Goal: Transaction & Acquisition: Obtain resource

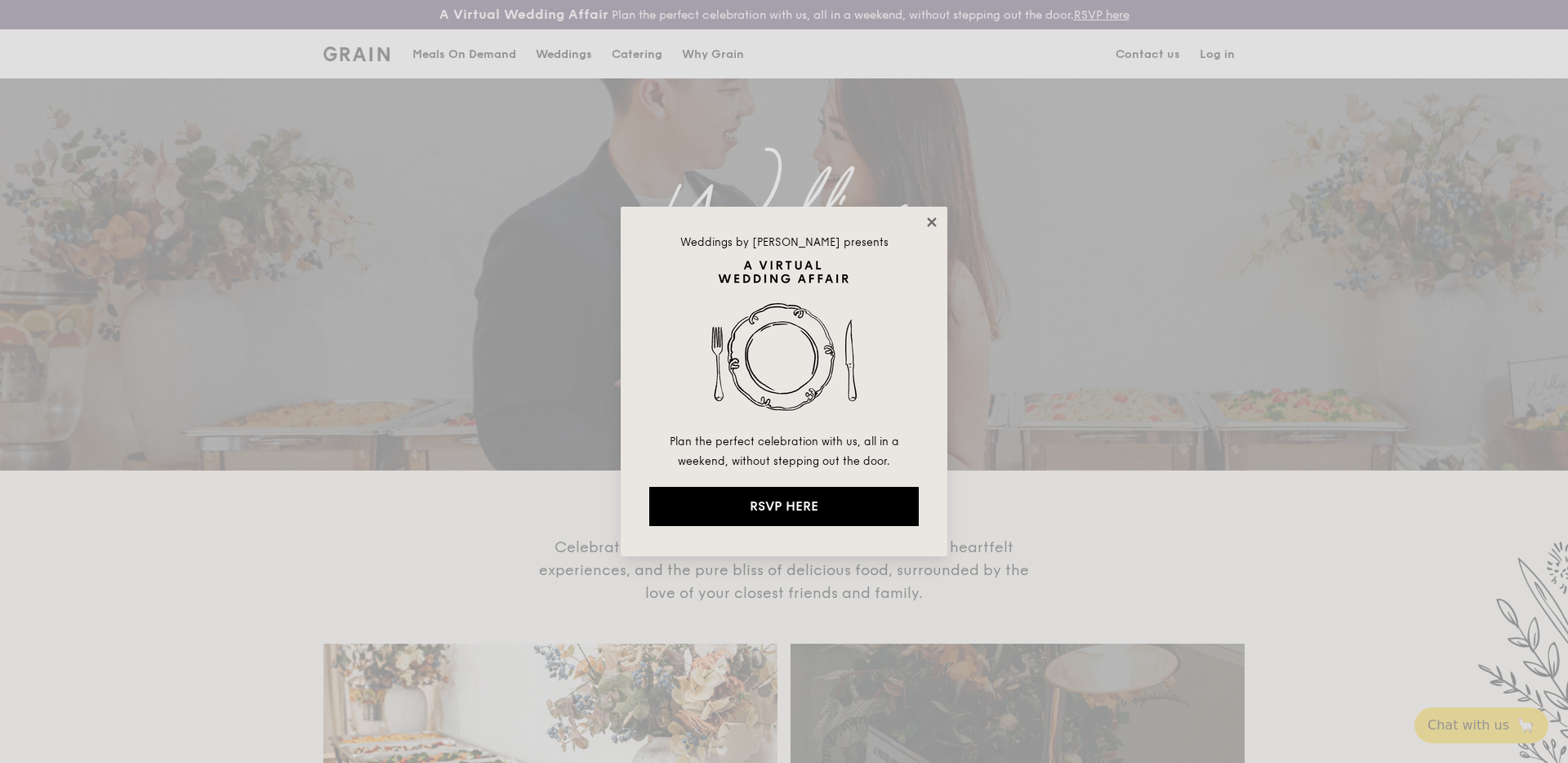
click at [937, 224] on icon at bounding box center [931, 222] width 15 height 15
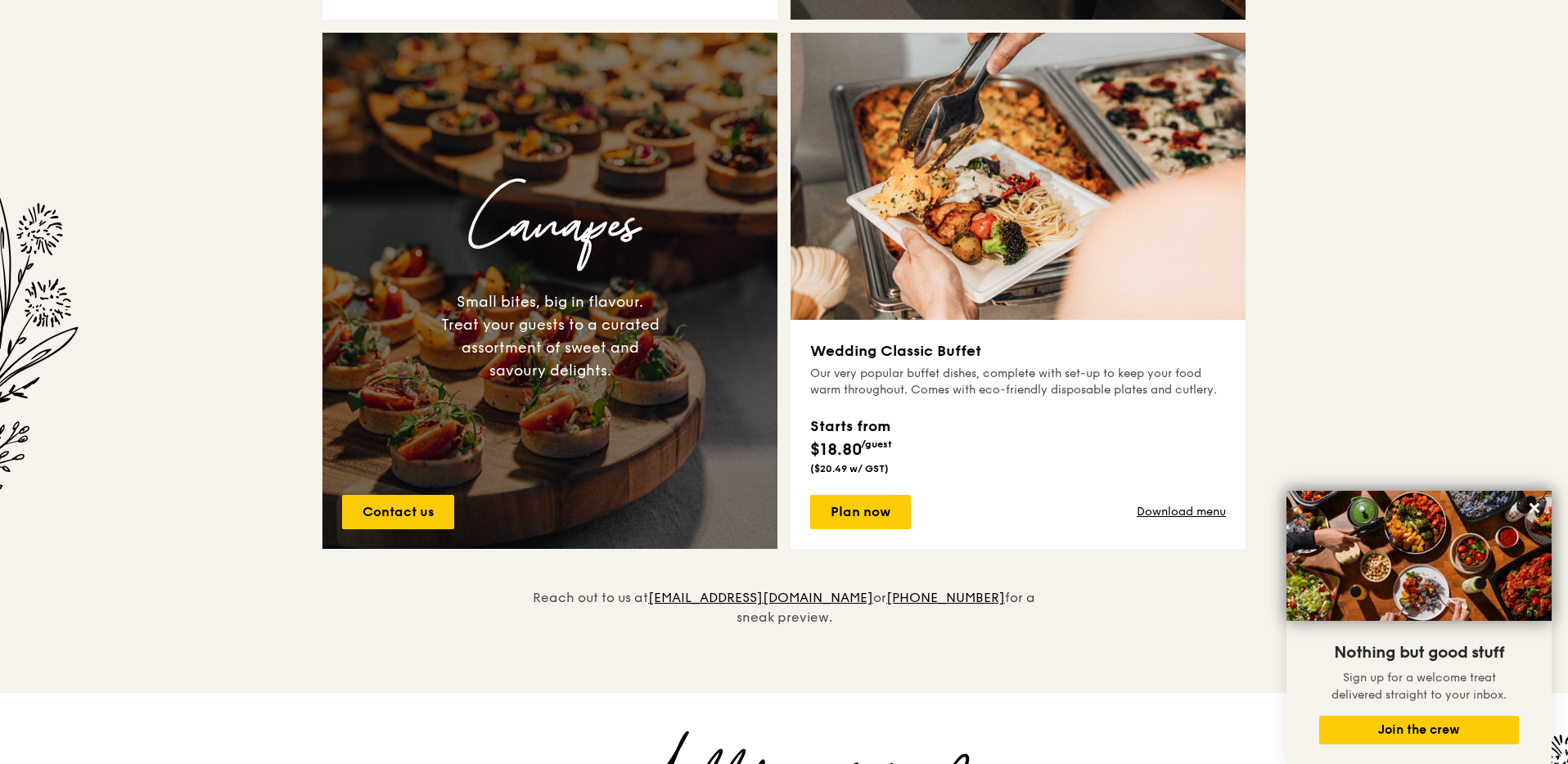
scroll to position [530, 0]
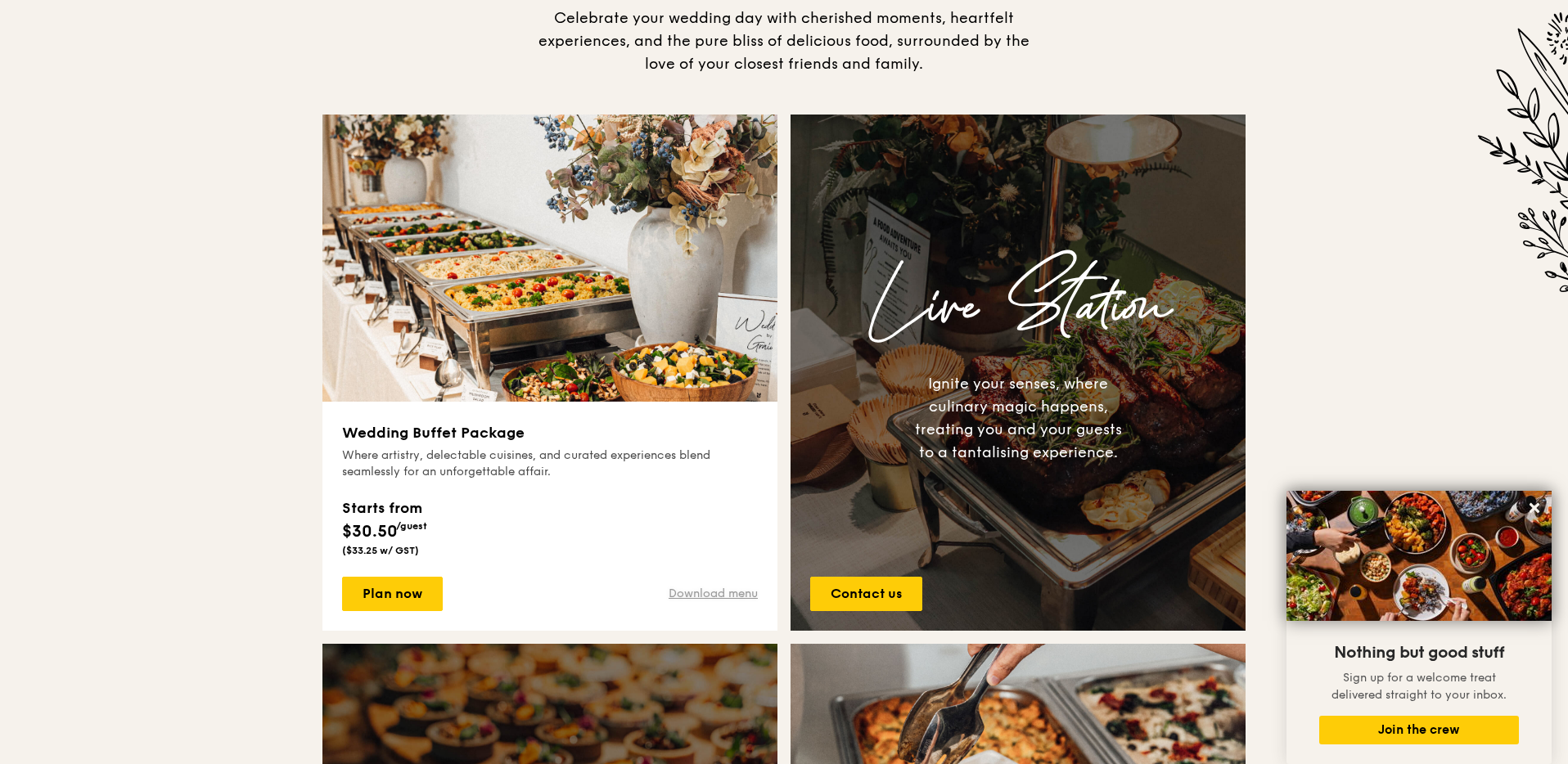
click at [688, 595] on link "Download menu" at bounding box center [713, 594] width 89 height 16
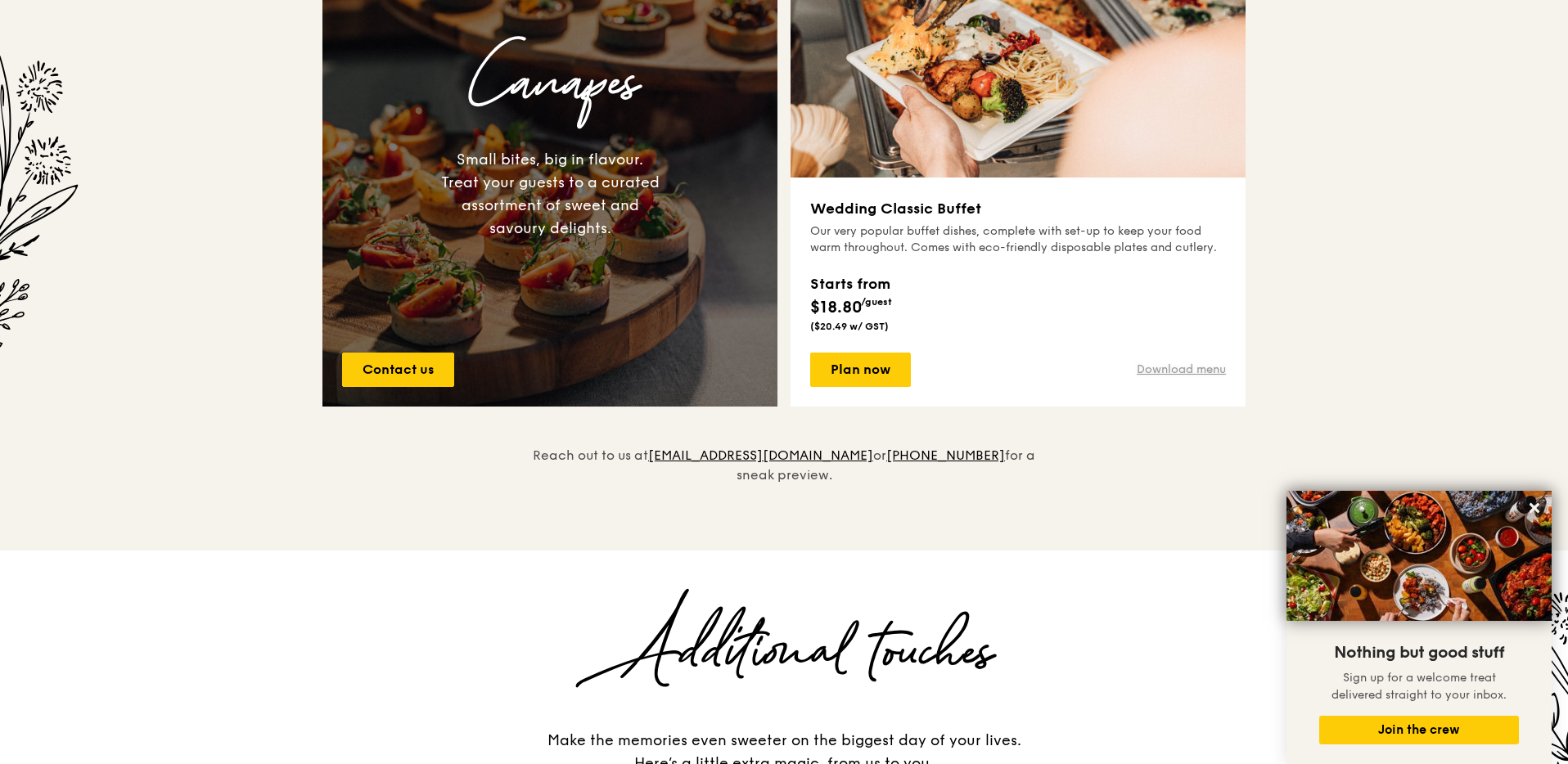
click at [1189, 363] on link "Download menu" at bounding box center [1181, 370] width 89 height 16
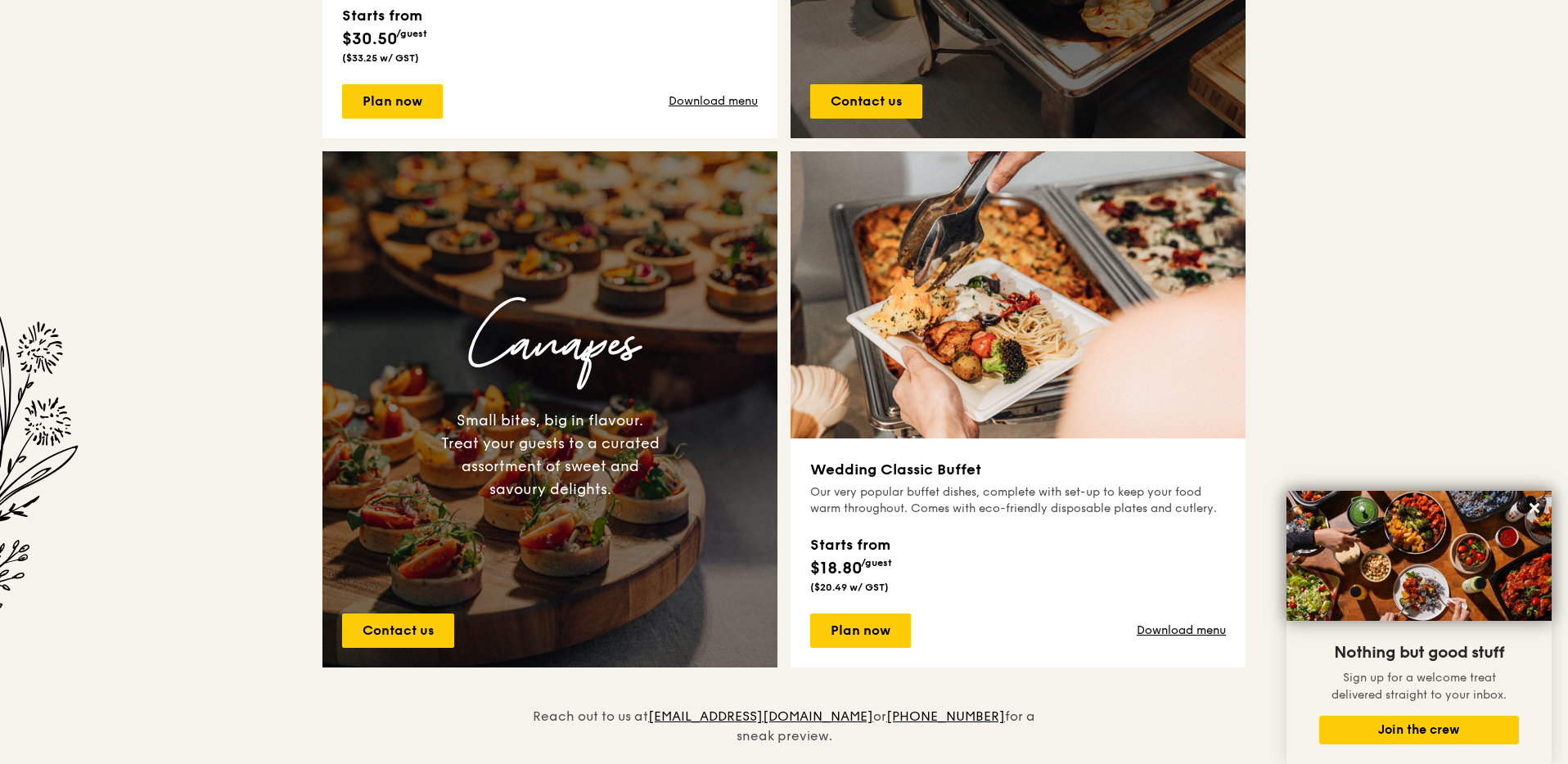
scroll to position [675, 0]
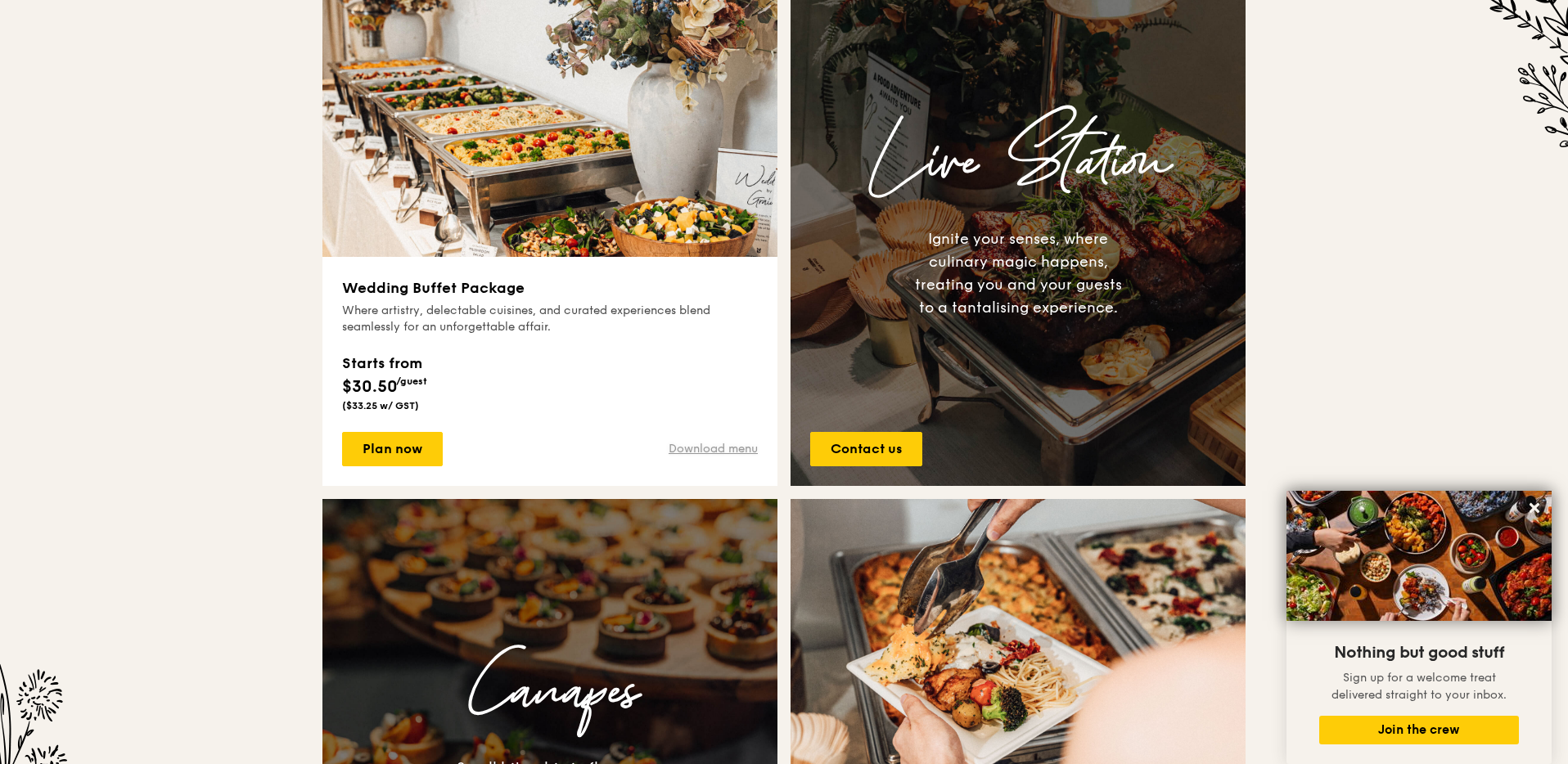
click at [710, 444] on link "Download menu" at bounding box center [713, 449] width 89 height 16
